Goal: Information Seeking & Learning: Understand process/instructions

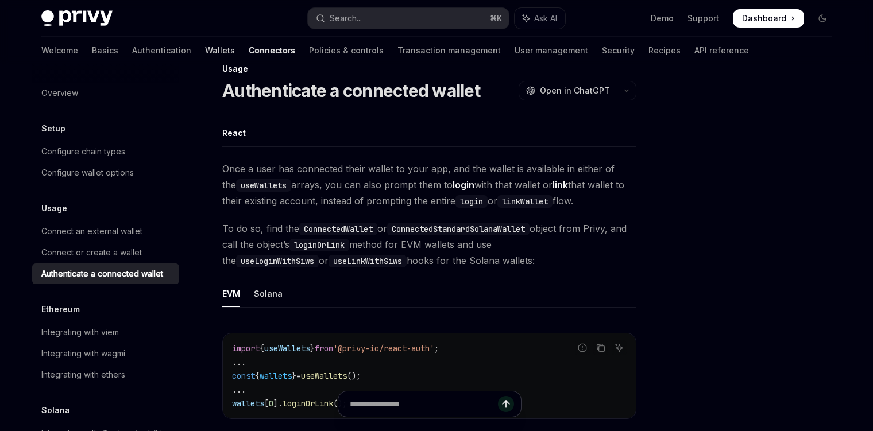
click at [205, 56] on link "Wallets" at bounding box center [220, 51] width 30 height 28
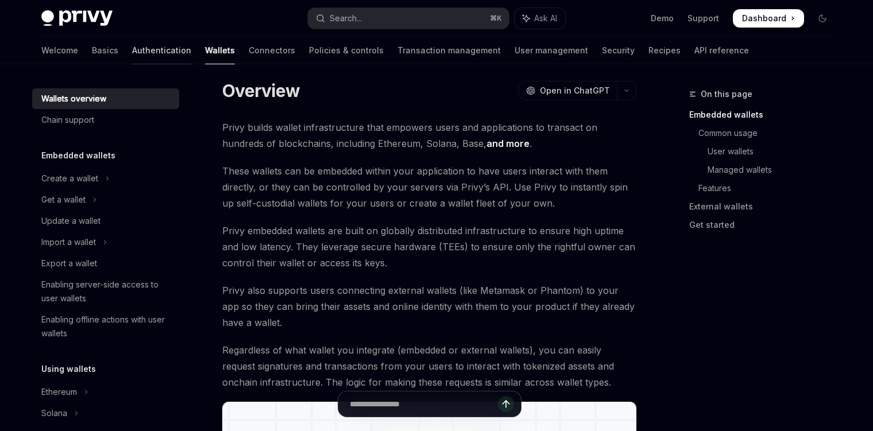
click at [132, 53] on link "Authentication" at bounding box center [161, 51] width 59 height 28
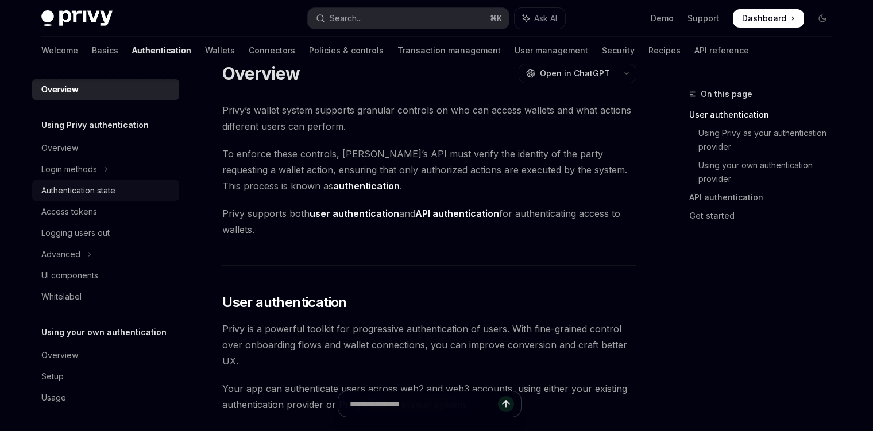
scroll to position [3, 0]
click at [205, 53] on link "Wallets" at bounding box center [220, 51] width 30 height 28
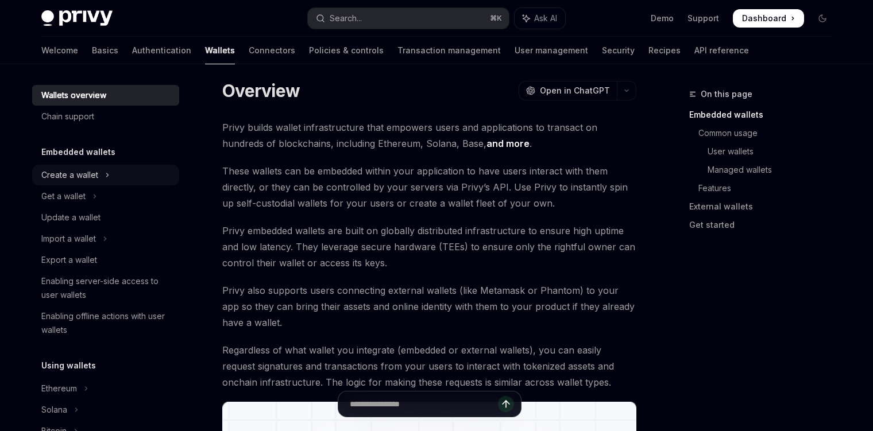
click at [80, 175] on div "Create a wallet" at bounding box center [69, 175] width 57 height 14
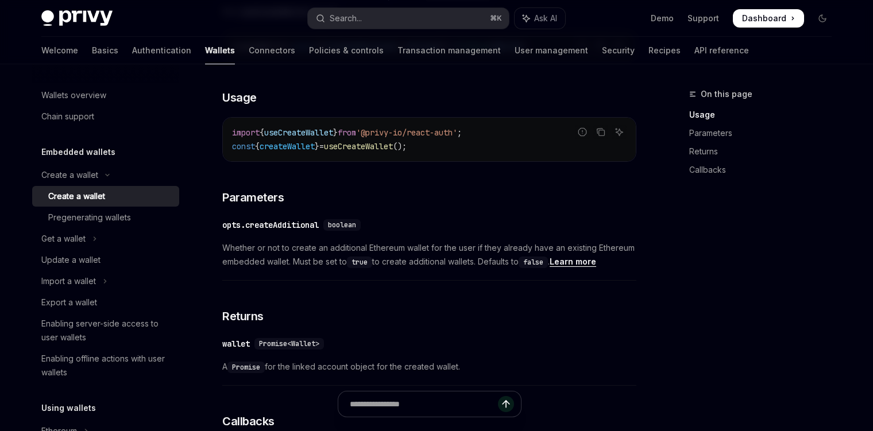
scroll to position [455, 0]
click at [92, 55] on link "Basics" at bounding box center [105, 51] width 26 height 28
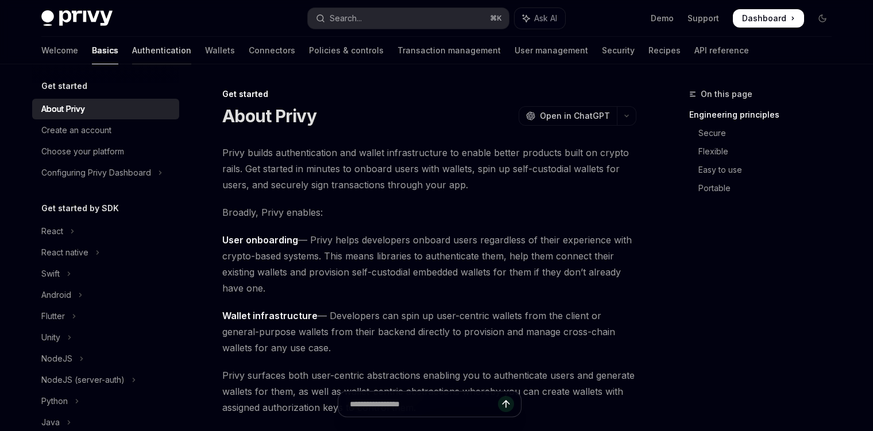
click at [132, 52] on link "Authentication" at bounding box center [161, 51] width 59 height 28
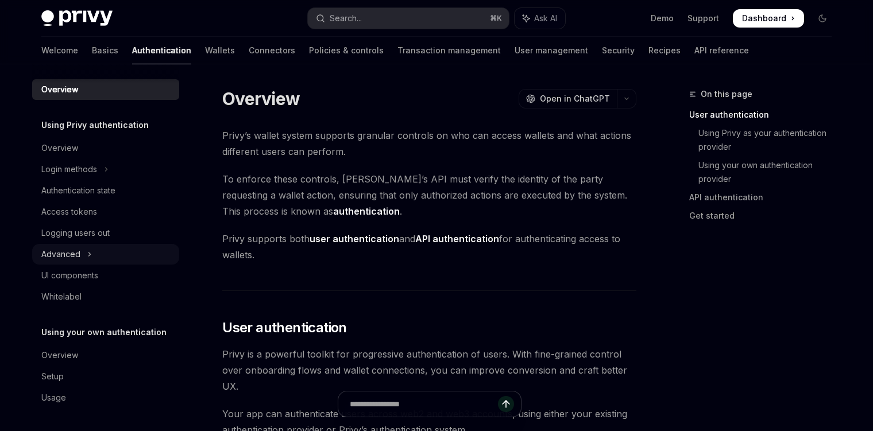
click at [71, 261] on div "Advanced" at bounding box center [60, 254] width 39 height 14
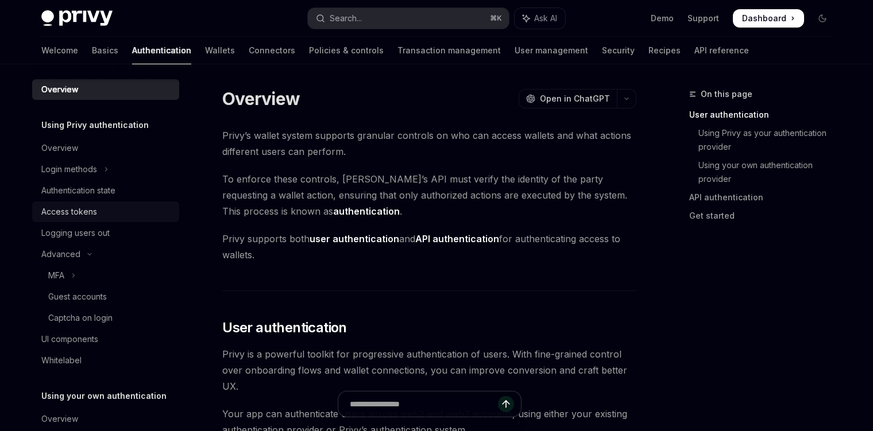
click at [73, 209] on div "Access tokens" at bounding box center [69, 212] width 56 height 14
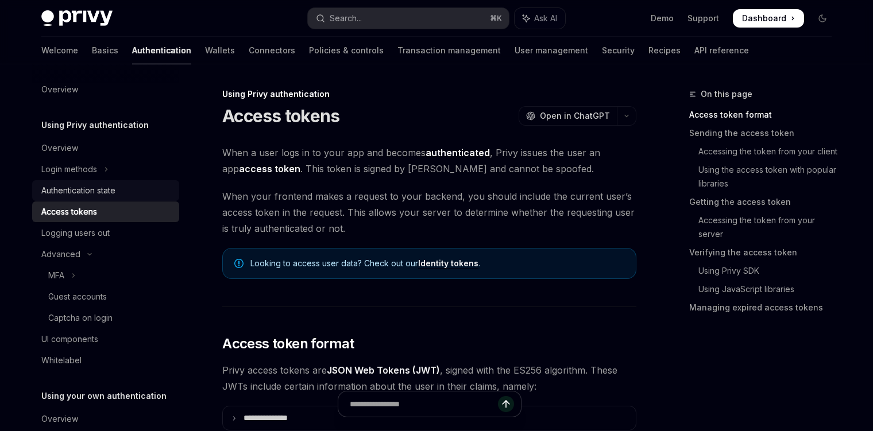
click at [103, 183] on link "Authentication state" at bounding box center [105, 190] width 147 height 21
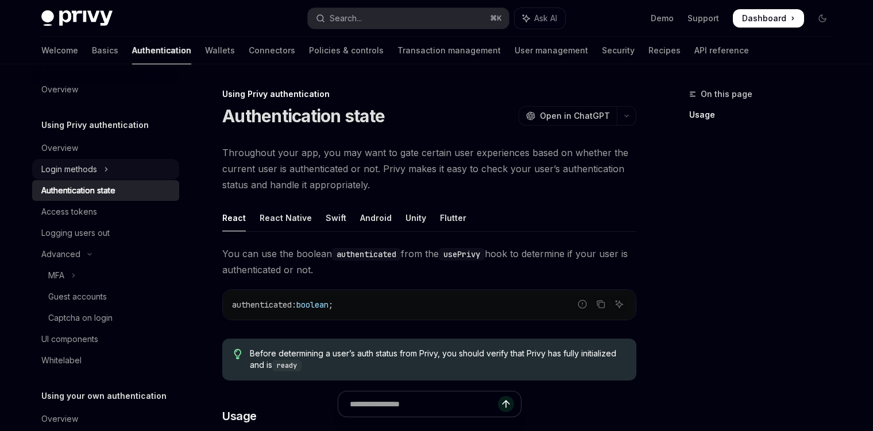
click at [108, 175] on icon "Toggle Login methods section" at bounding box center [106, 169] width 5 height 14
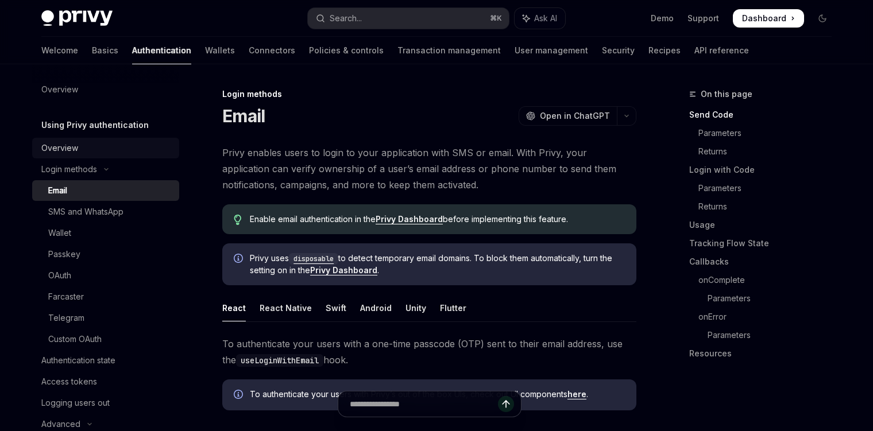
click at [77, 154] on div "Overview" at bounding box center [59, 148] width 37 height 14
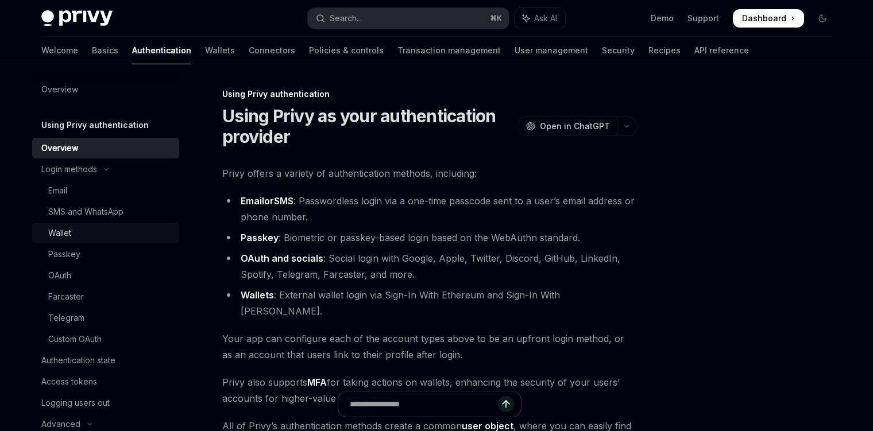
click at [64, 234] on div "Wallet" at bounding box center [59, 233] width 23 height 14
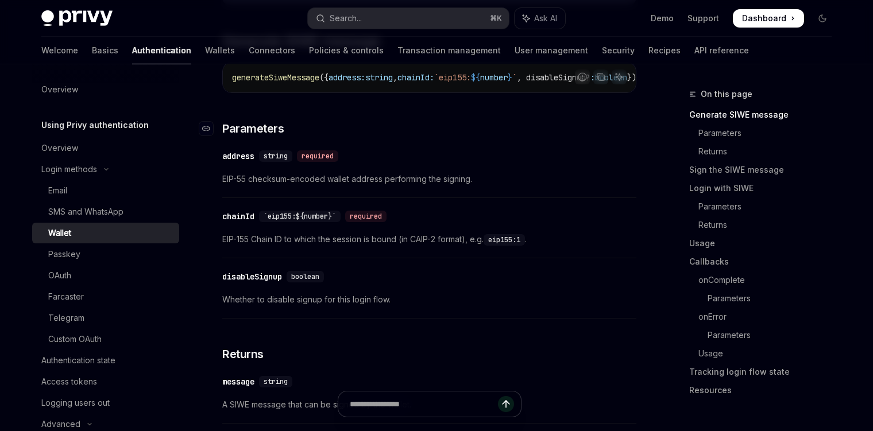
scroll to position [367, 0]
click at [514, 55] on link "User management" at bounding box center [550, 51] width 73 height 28
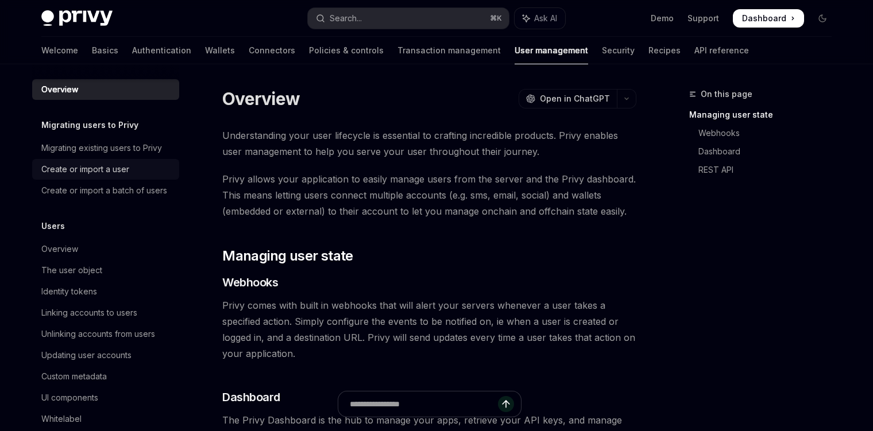
click at [103, 174] on div "Create or import a user" at bounding box center [85, 169] width 88 height 14
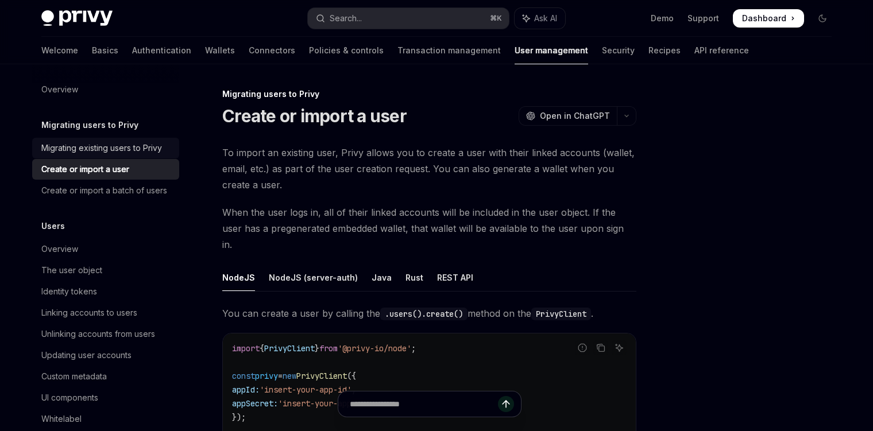
click at [111, 153] on div "Migrating existing users to Privy" at bounding box center [101, 148] width 121 height 14
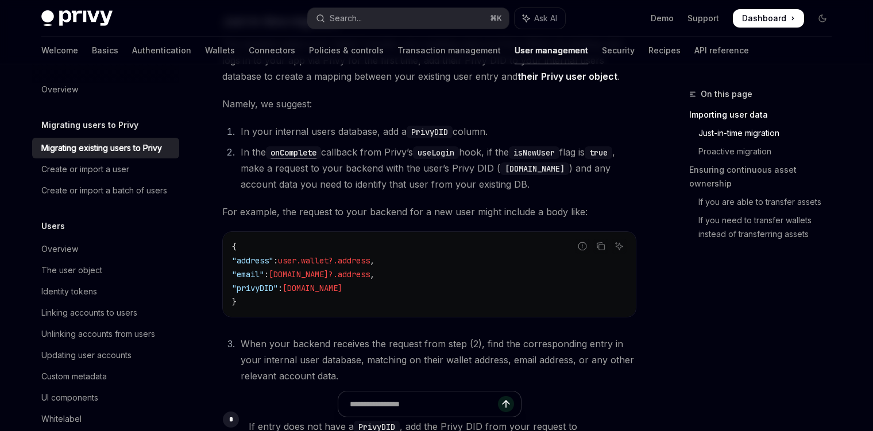
scroll to position [447, 0]
click at [114, 173] on div "Create or import a user" at bounding box center [85, 169] width 88 height 14
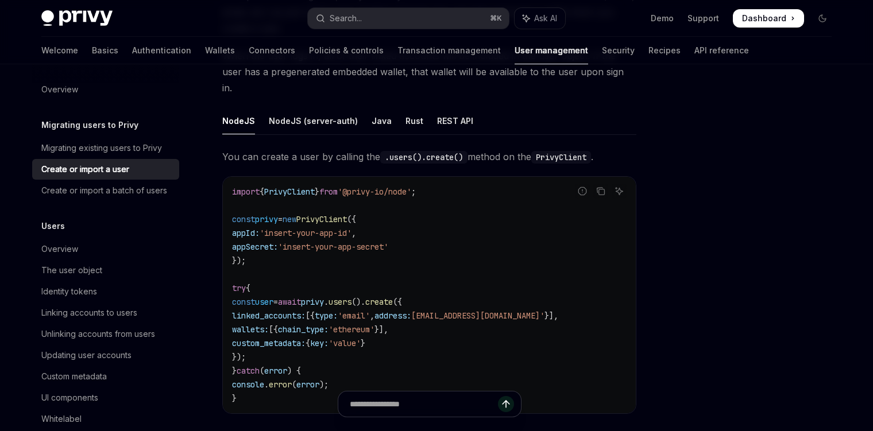
scroll to position [157, 0]
click at [452, 107] on div "REST API" at bounding box center [455, 120] width 36 height 27
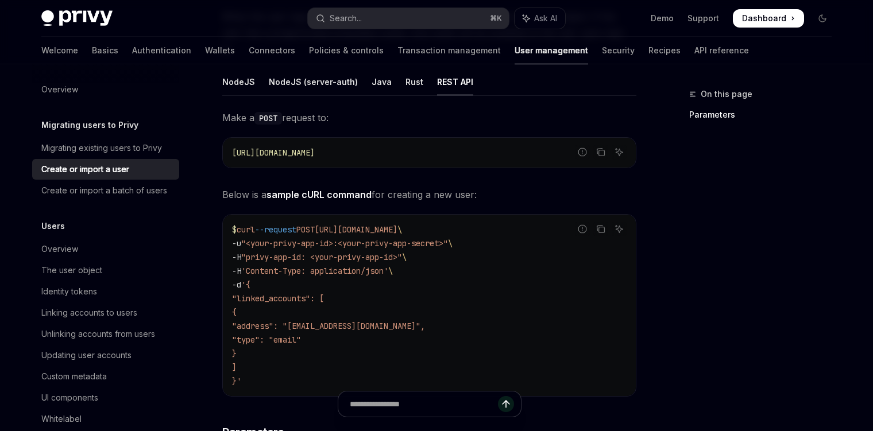
scroll to position [192, 0]
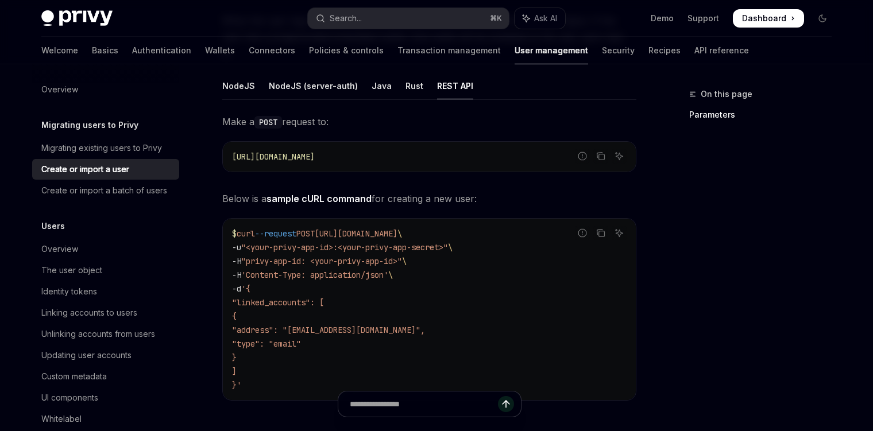
drag, startPoint x: 336, startPoint y: 220, endPoint x: 503, endPoint y: 216, distance: 166.5
click at [402, 228] on span "$ curl --request POST [URL][DOMAIN_NAME] \" at bounding box center [317, 233] width 170 height 10
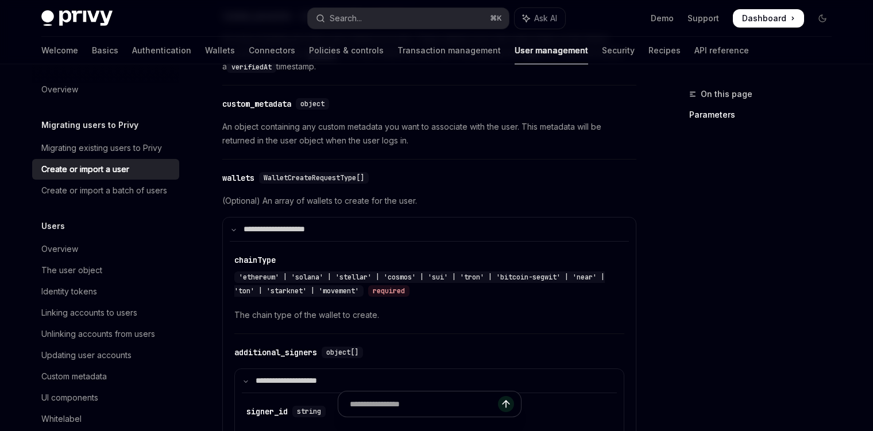
scroll to position [610, 0]
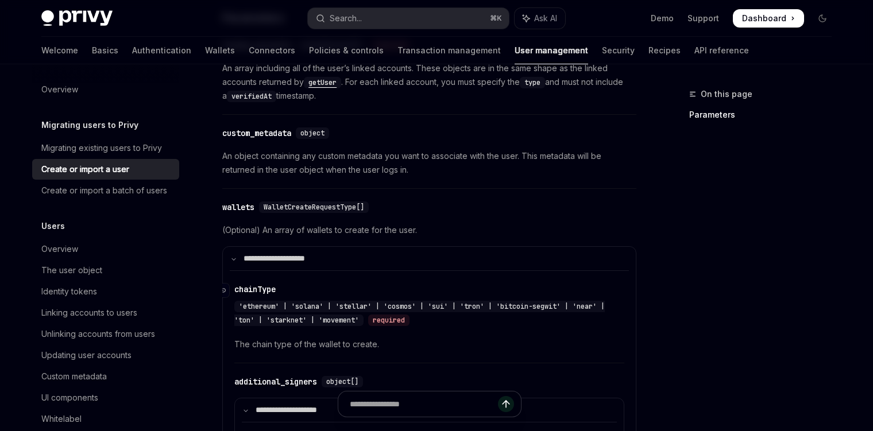
click at [304, 302] on span "'ethereum' | 'solana' | 'stellar' | 'cosmos' | 'sui' | 'tron' | 'bitcoin-segwit…" at bounding box center [419, 313] width 370 height 23
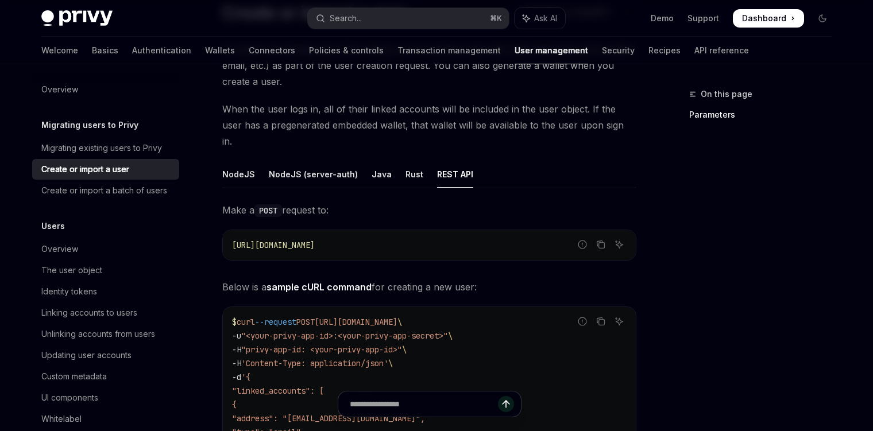
scroll to position [95, 0]
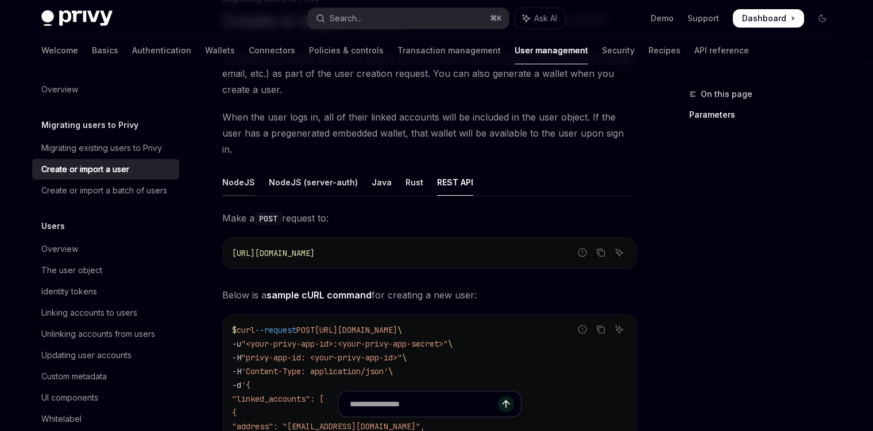
click at [239, 169] on div "NodeJS" at bounding box center [238, 182] width 33 height 27
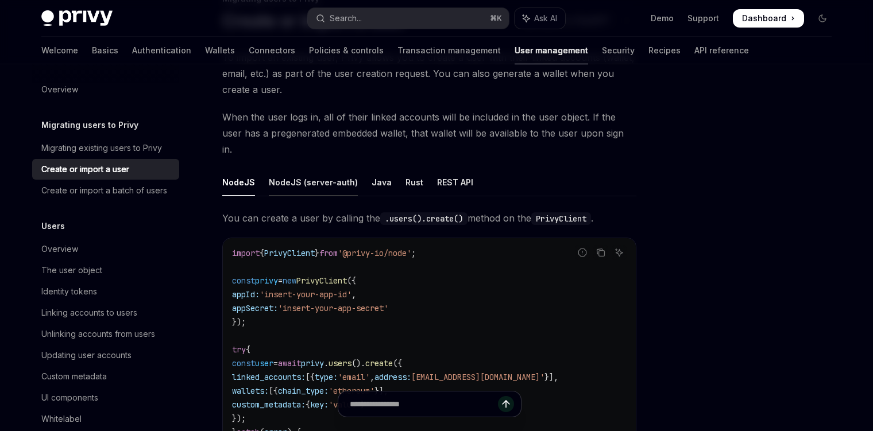
click at [326, 169] on div "NodeJS (server-auth)" at bounding box center [313, 182] width 89 height 27
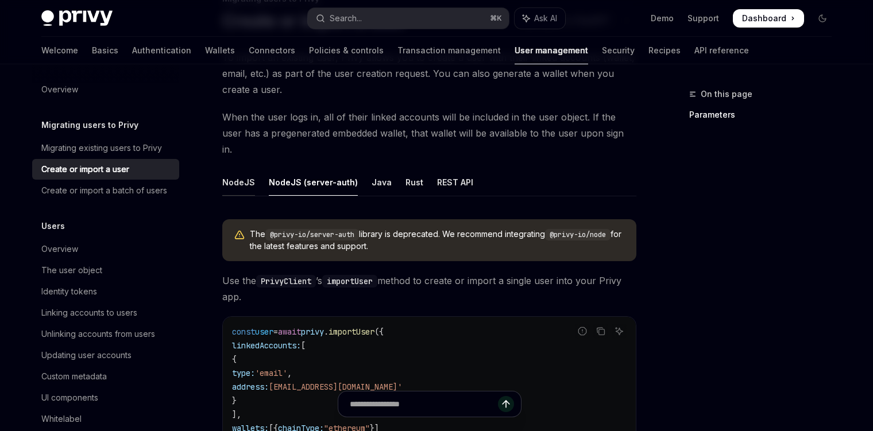
click at [247, 169] on div "NodeJS" at bounding box center [238, 182] width 33 height 27
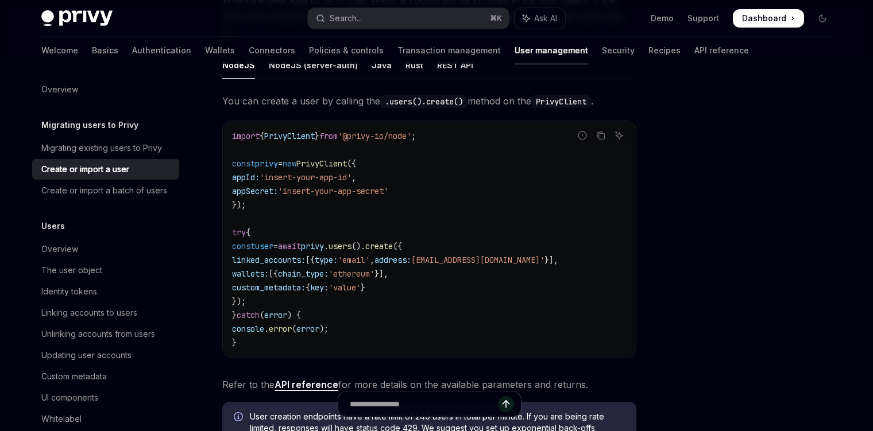
scroll to position [214, 0]
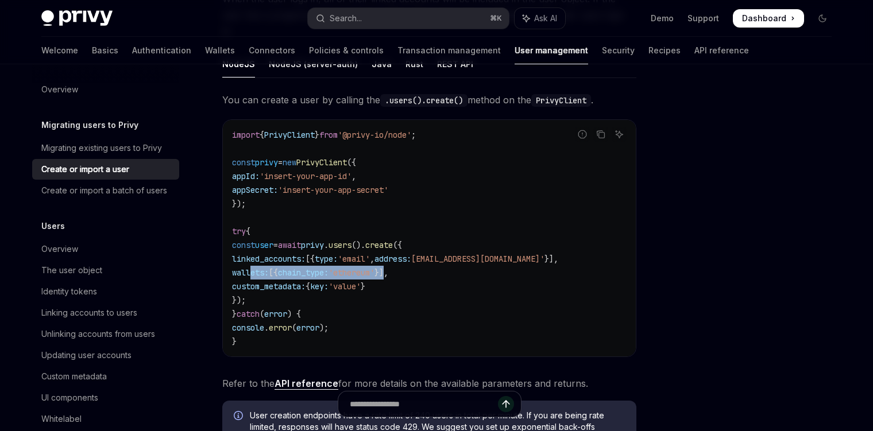
drag, startPoint x: 250, startPoint y: 258, endPoint x: 420, endPoint y: 257, distance: 169.4
click at [388, 268] on span "wallets: [{ chain_type: 'ethereum' }]," at bounding box center [310, 273] width 156 height 10
copy span "wallets: [{ chain_type: 'ethereum' }]"
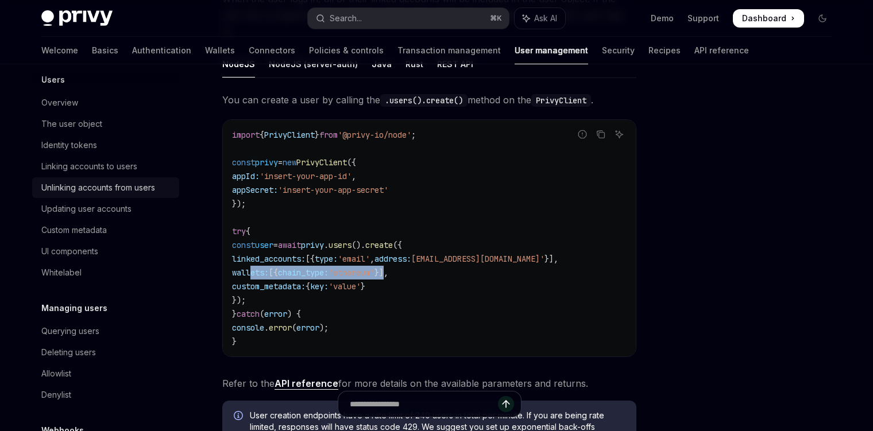
scroll to position [150, 0]
click at [80, 332] on div "Querying users" at bounding box center [70, 331] width 58 height 14
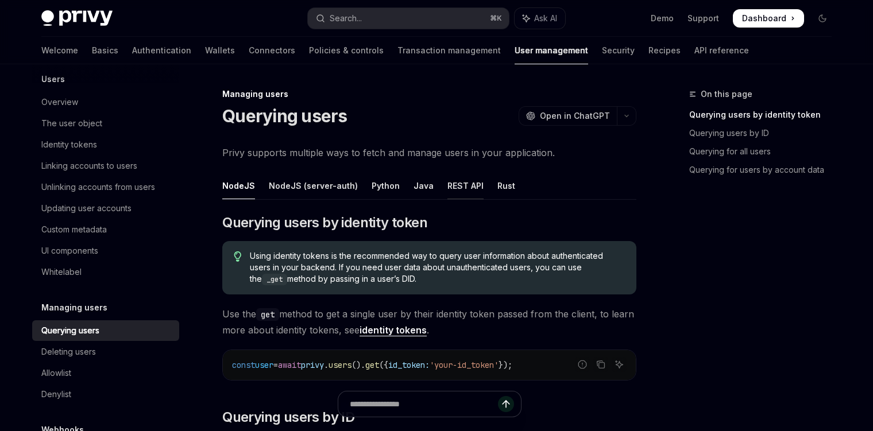
click at [455, 188] on div "REST API" at bounding box center [465, 185] width 36 height 27
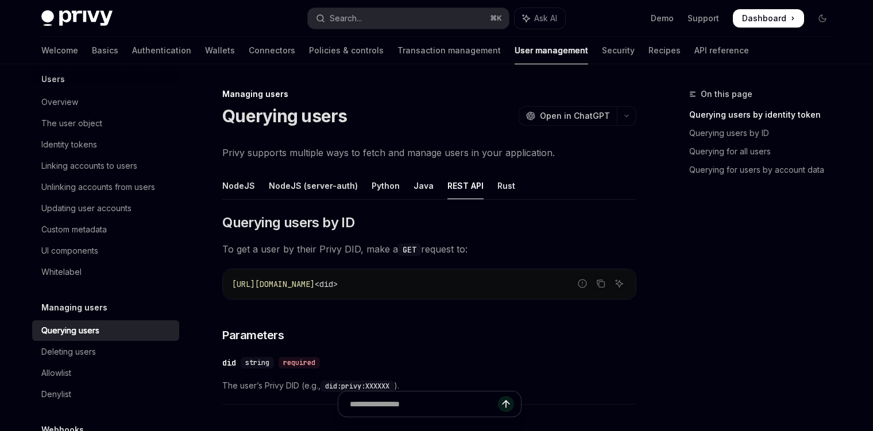
type textarea "*"
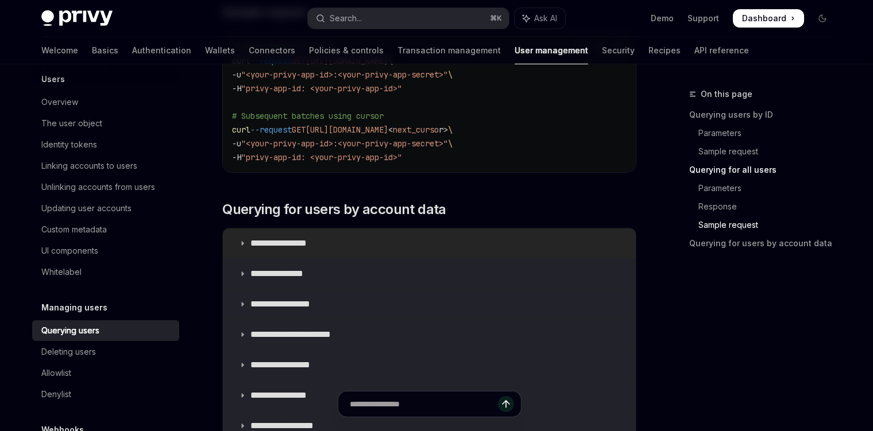
scroll to position [944, 0]
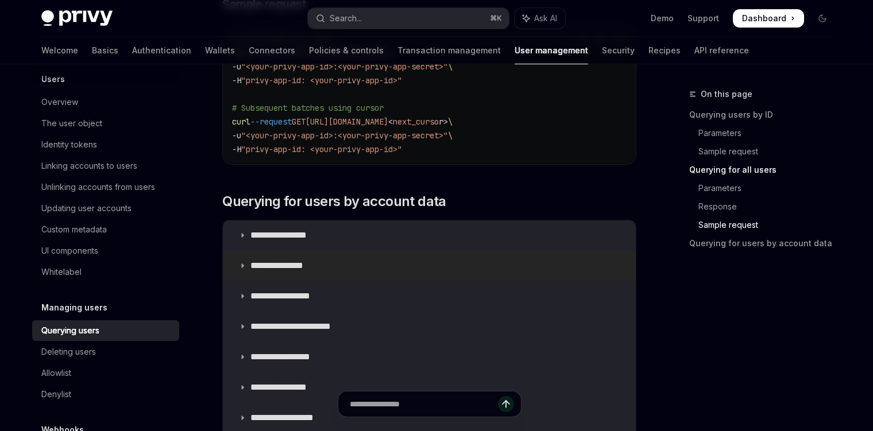
click at [253, 266] on p "**********" at bounding box center [288, 265] width 77 height 11
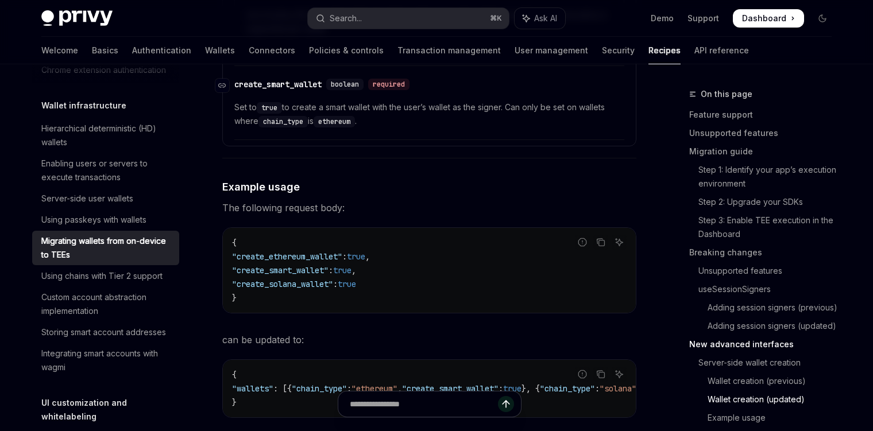
scroll to position [3665, 0]
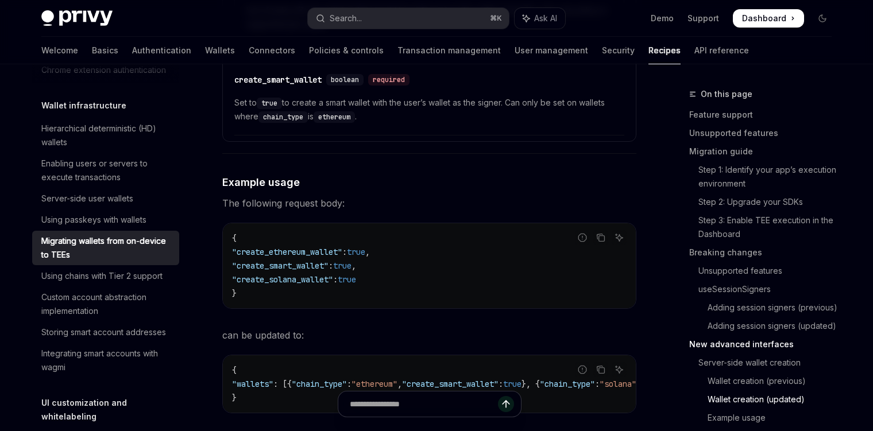
click at [301, 270] on span ""create_smart_wallet"" at bounding box center [280, 266] width 96 height 10
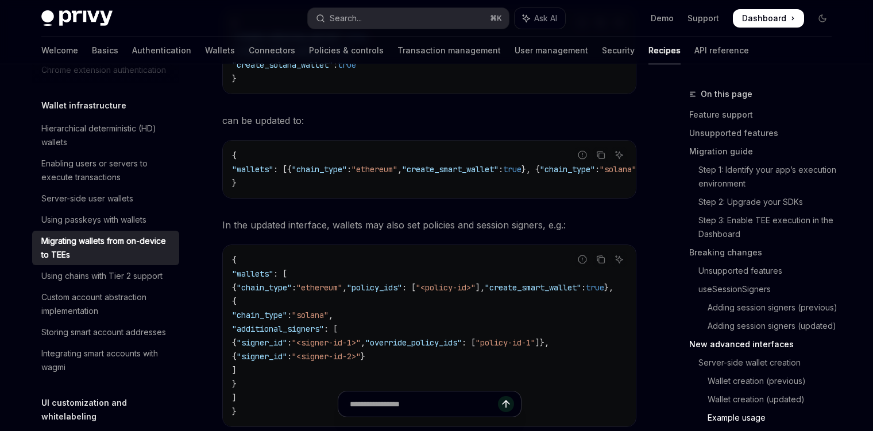
scroll to position [3889, 0]
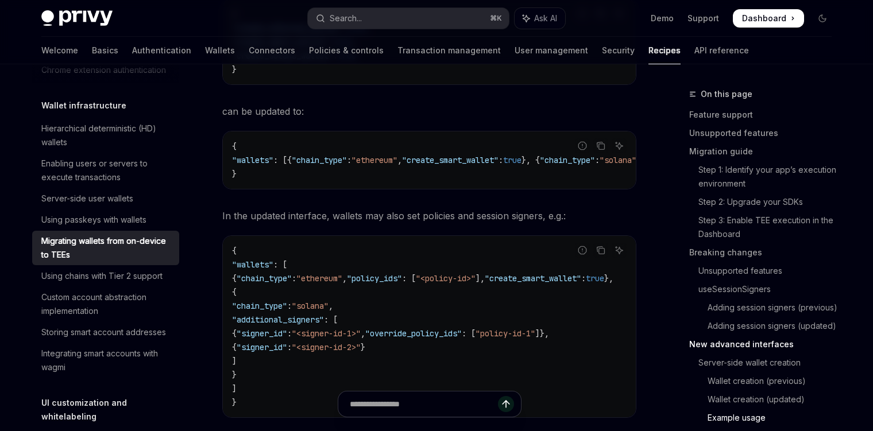
click at [440, 224] on span "In the updated interface, wallets may also set policies and session signers, e.…" at bounding box center [429, 216] width 414 height 16
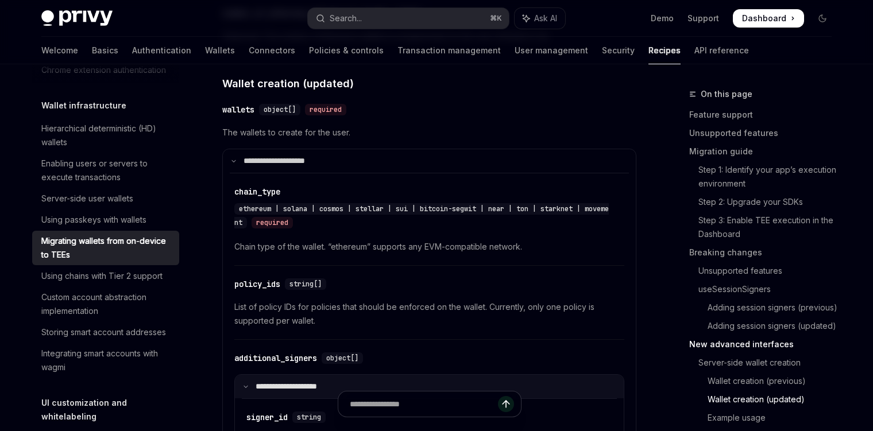
scroll to position [3174, 0]
